Goal: Communication & Community: Share content

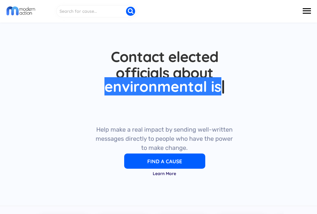
click at [94, 9] on input "input" at bounding box center [96, 11] width 80 height 12
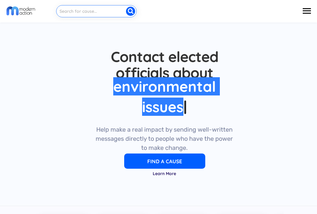
paste input "@Official I am writing to urge your support for the Keeping Military Families T…"
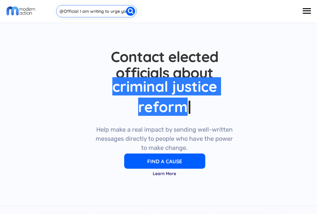
drag, startPoint x: 91, startPoint y: 15, endPoint x: 48, endPoint y: 12, distance: 42.6
click at [48, 12] on div at bounding box center [158, 11] width 317 height 16
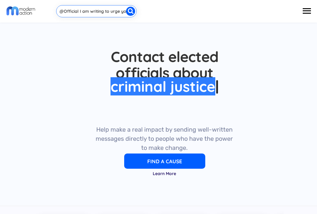
type input "@Official I am writing to urge your support for the Keeping Military Families T…"
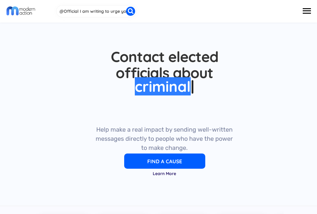
click at [53, 32] on div "Contact elected officials about environmental issues criminal justice reform en…" at bounding box center [164, 113] width 241 height 183
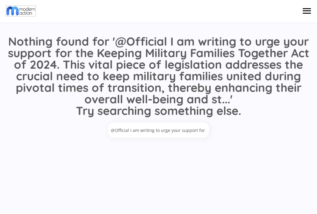
click at [23, 13] on img at bounding box center [20, 11] width 29 height 10
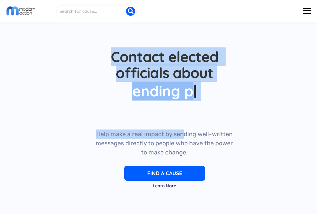
drag, startPoint x: 114, startPoint y: 56, endPoint x: 180, endPoint y: 149, distance: 114.2
click at [180, 148] on div "Contact elected officials about environmental issues criminal justice reform en…" at bounding box center [164, 122] width 149 height 148
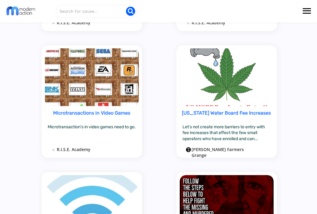
scroll to position [1119, 0]
